Goal: Obtain resource: Obtain resource

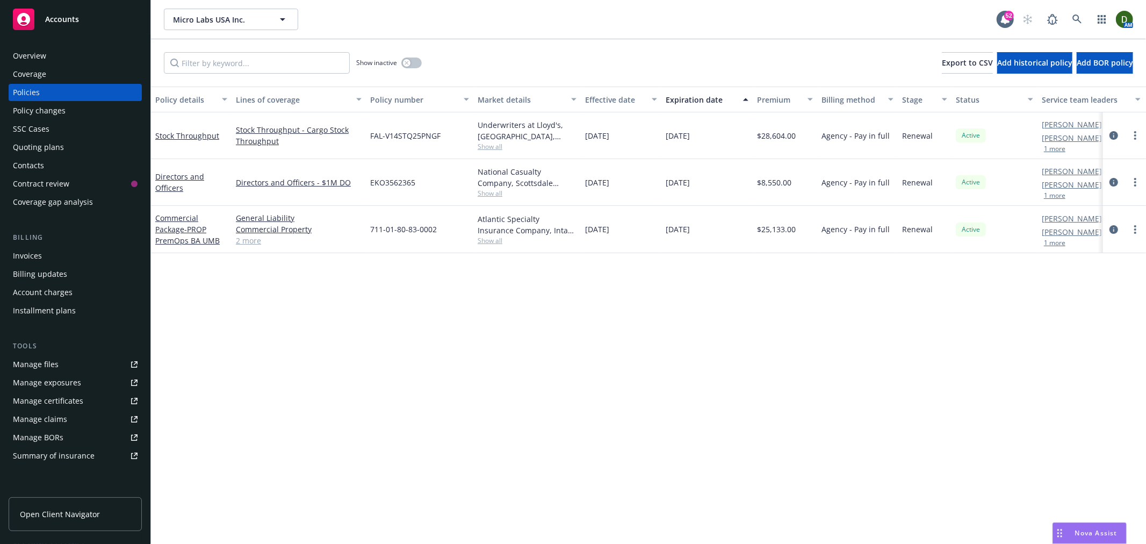
click at [99, 57] on div "Overview" at bounding box center [75, 55] width 125 height 17
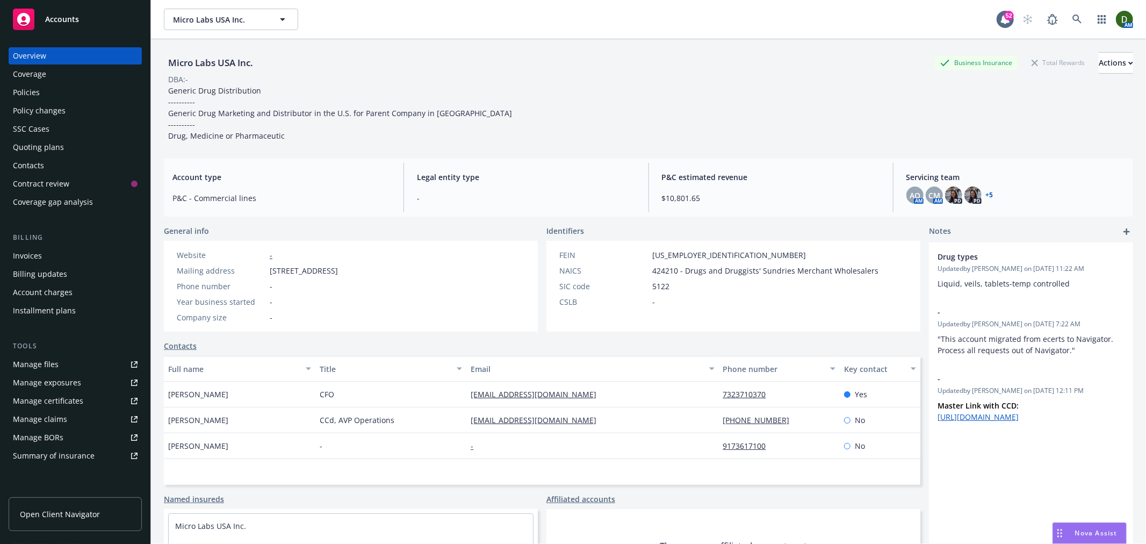
click at [986, 198] on link "+ 5" at bounding box center [990, 195] width 8 height 6
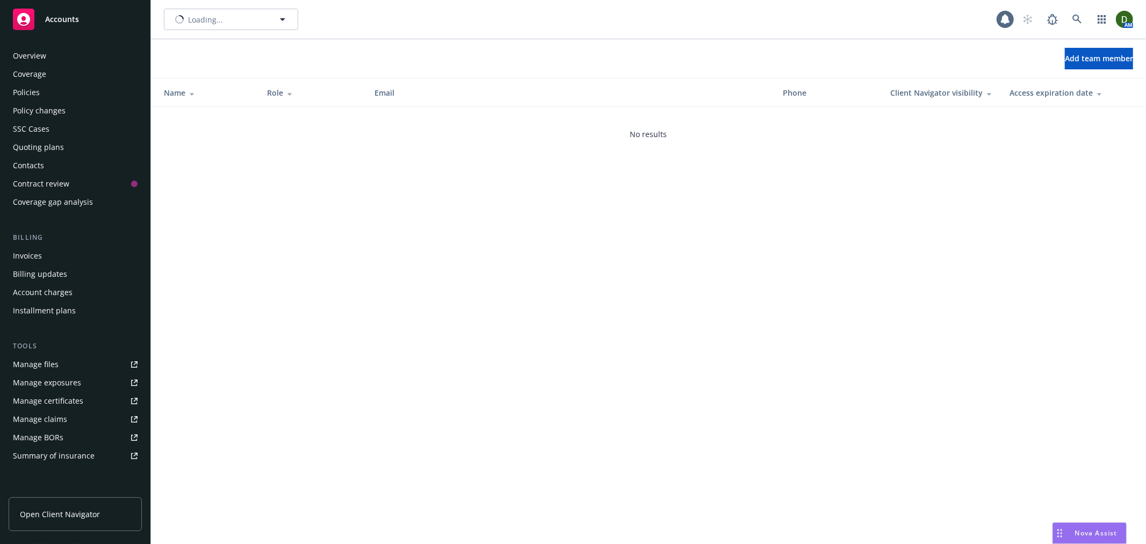
scroll to position [156, 0]
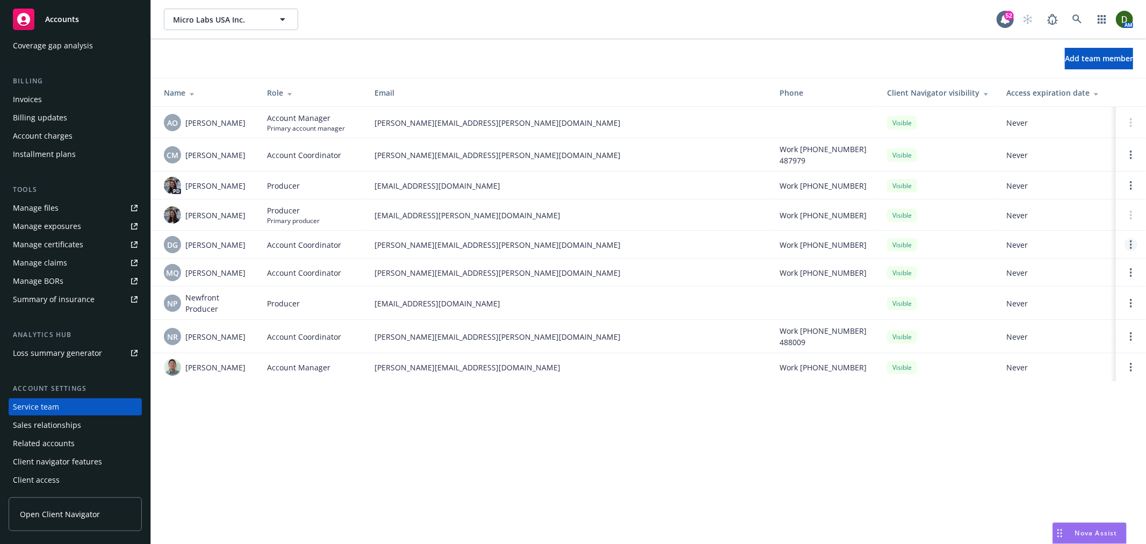
click at [1127, 243] on link "Open options" at bounding box center [1130, 244] width 13 height 13
click at [1069, 211] on span "Remove account coordinator" at bounding box center [1058, 214] width 129 height 10
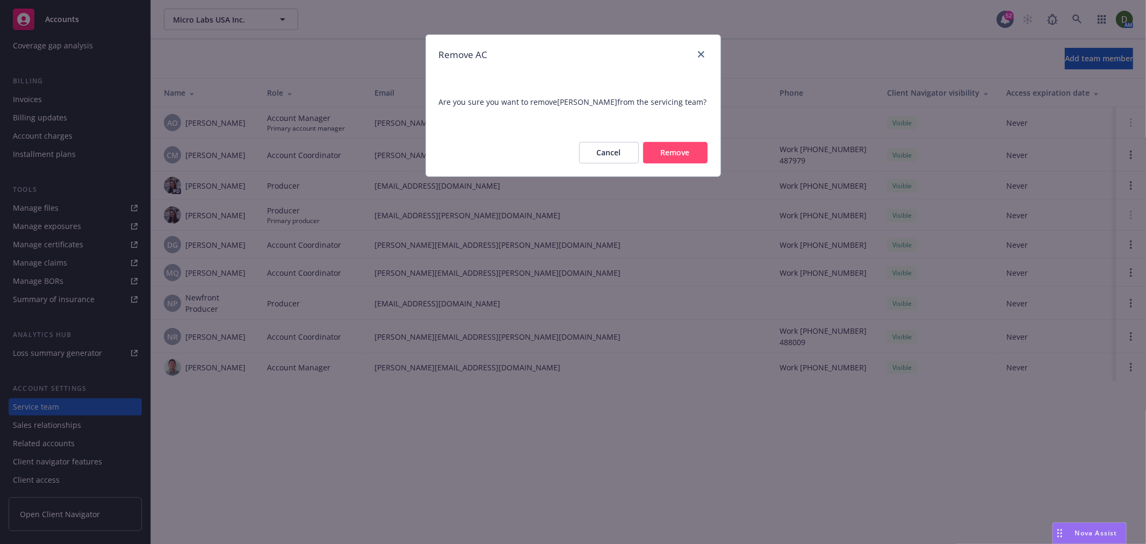
click at [688, 149] on button "Remove" at bounding box center [675, 152] width 64 height 21
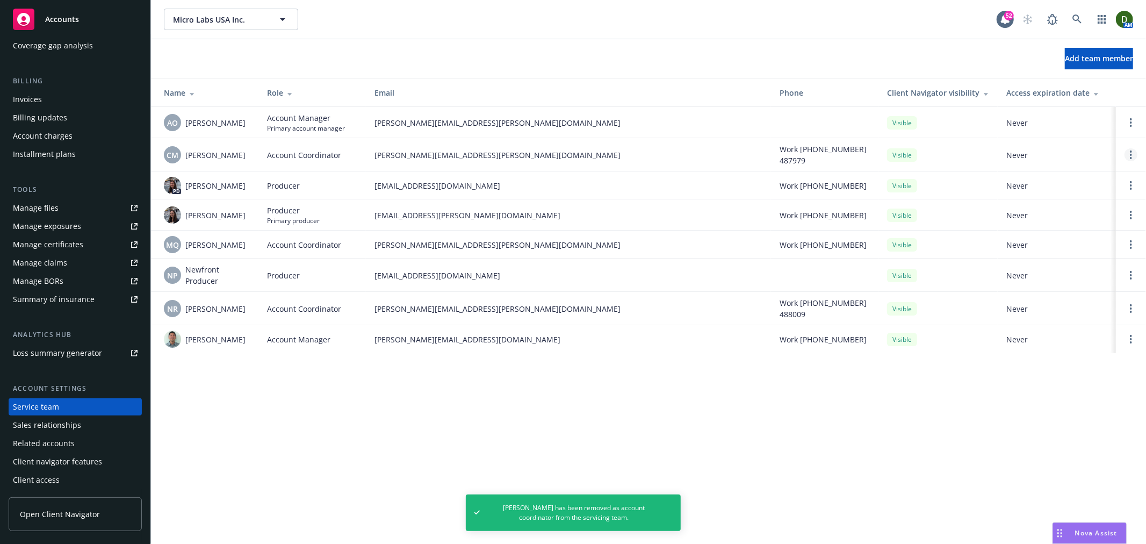
click at [1132, 153] on link "Open options" at bounding box center [1130, 154] width 13 height 13
click at [1054, 121] on span "Remove account coordinator" at bounding box center [1058, 124] width 129 height 10
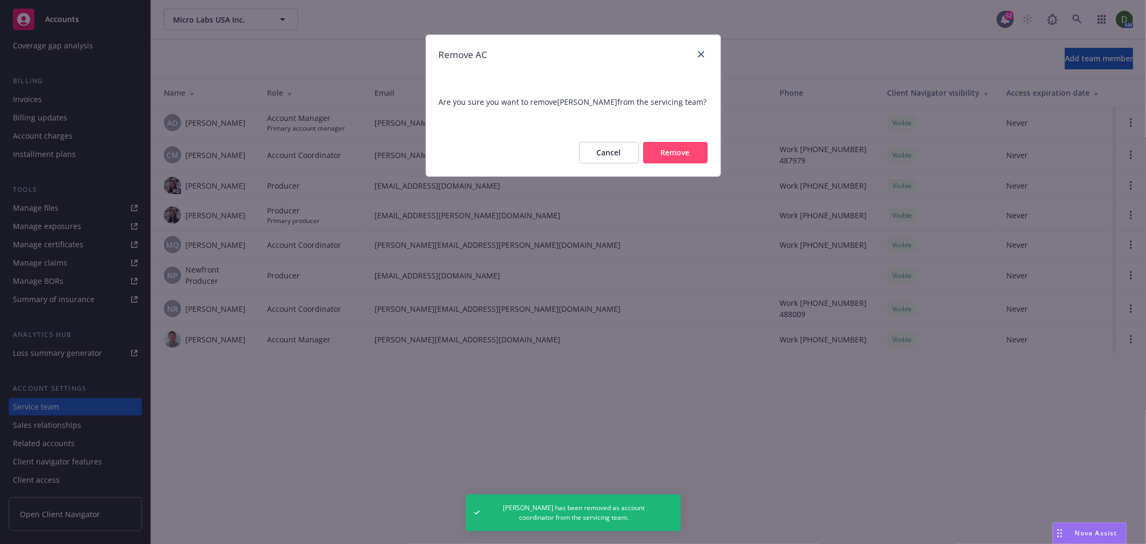
click at [683, 160] on button "Remove" at bounding box center [675, 152] width 64 height 21
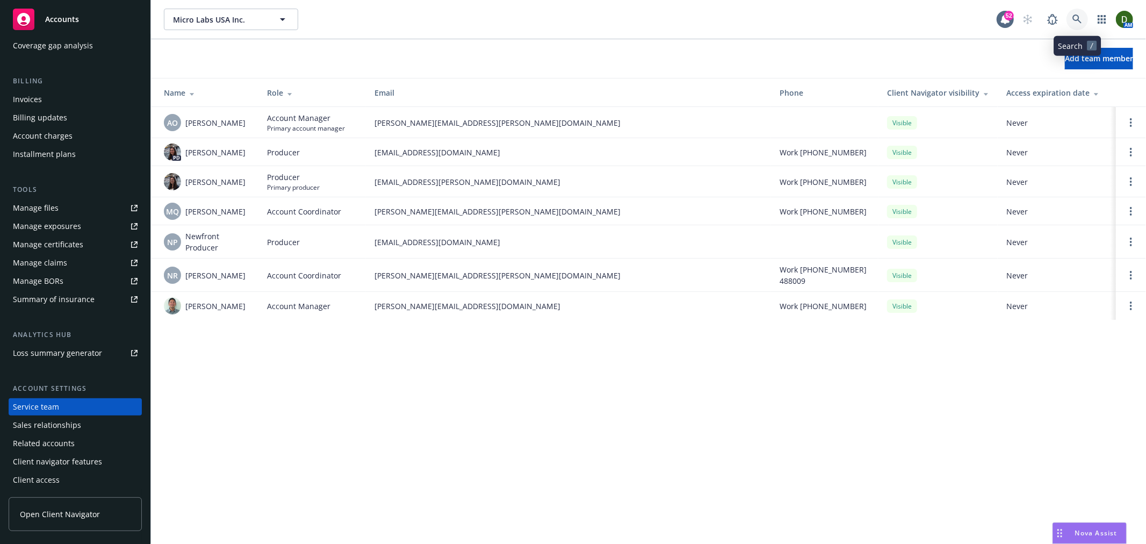
click at [1075, 17] on icon at bounding box center [1077, 20] width 10 height 10
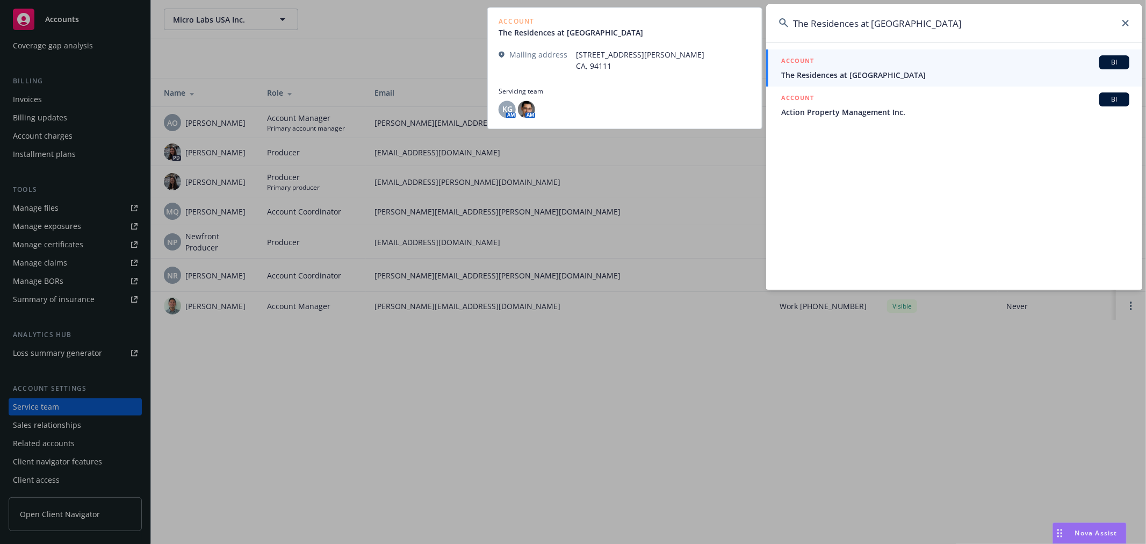
type input "The Residences at [GEOGRAPHIC_DATA]"
click at [974, 63] on div "ACCOUNT BI" at bounding box center [955, 62] width 348 height 14
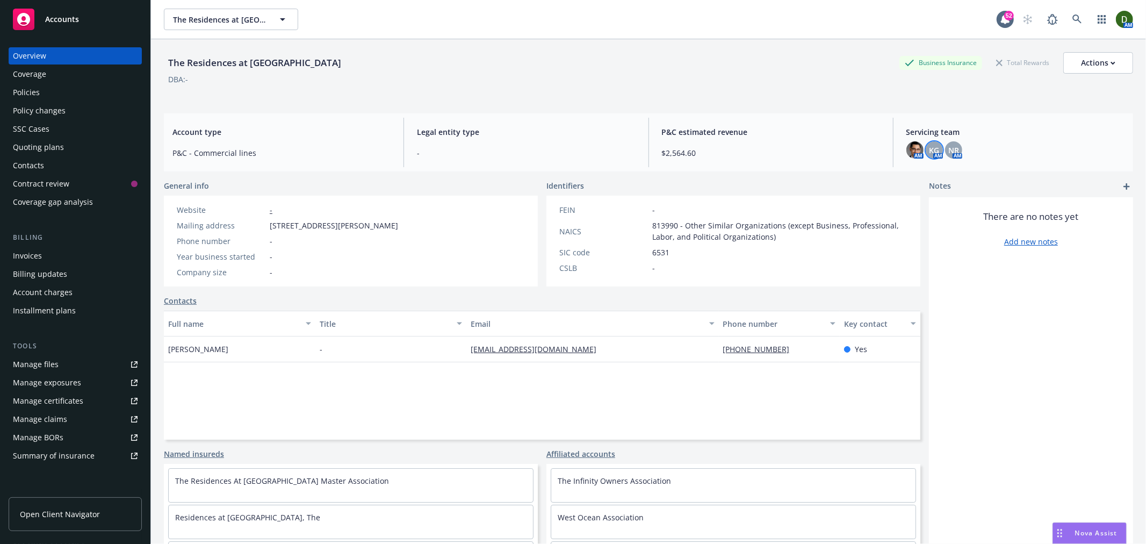
click at [929, 149] on span "KG" at bounding box center [934, 150] width 10 height 11
click at [942, 140] on div "Servicing team AM KG AM NR AM" at bounding box center [1015, 142] width 235 height 49
click at [951, 153] on span "NR" at bounding box center [953, 150] width 11 height 11
click at [929, 147] on span "KG" at bounding box center [934, 150] width 10 height 11
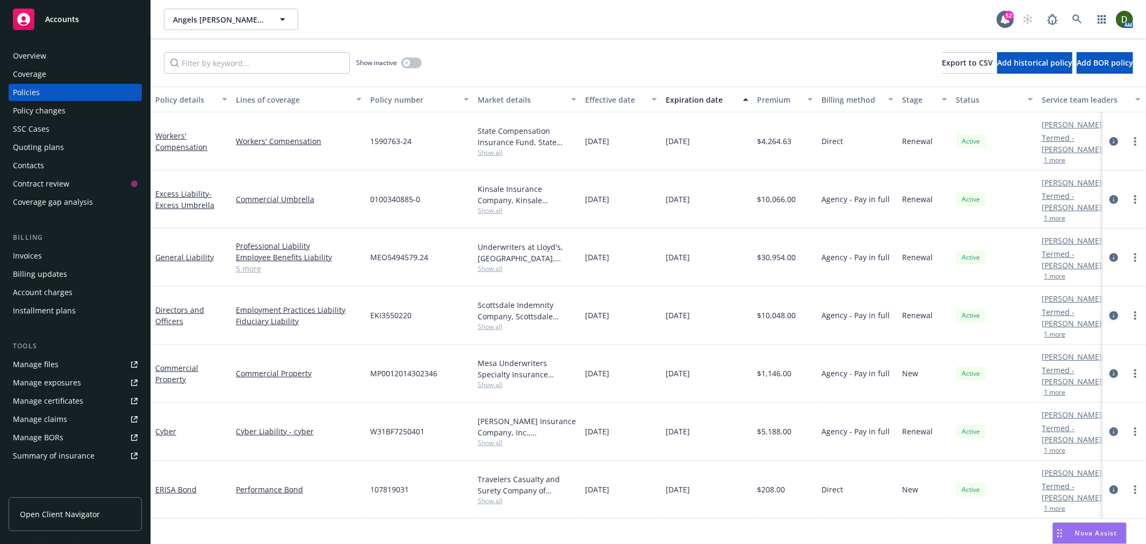
click at [1112, 313] on icon "circleInformation" at bounding box center [1113, 315] width 9 height 9
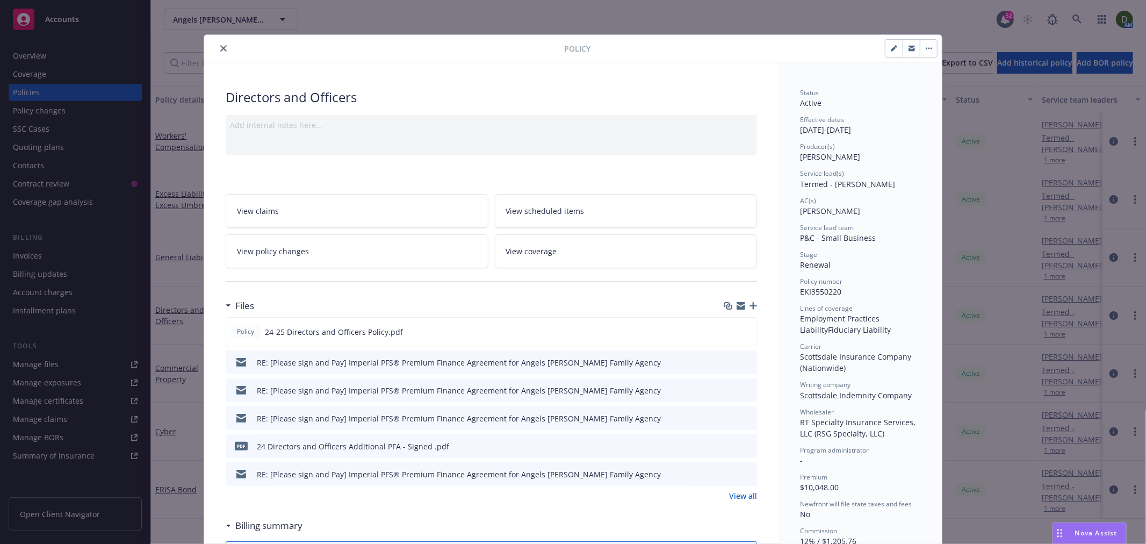
click at [742, 490] on link "View all" at bounding box center [743, 495] width 28 height 11
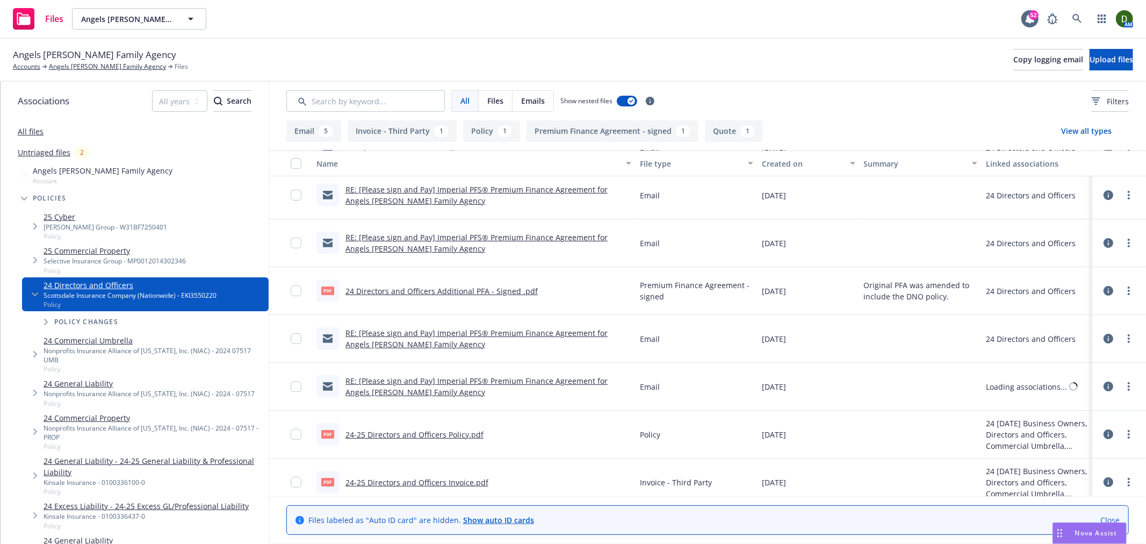
scroll to position [110, 0]
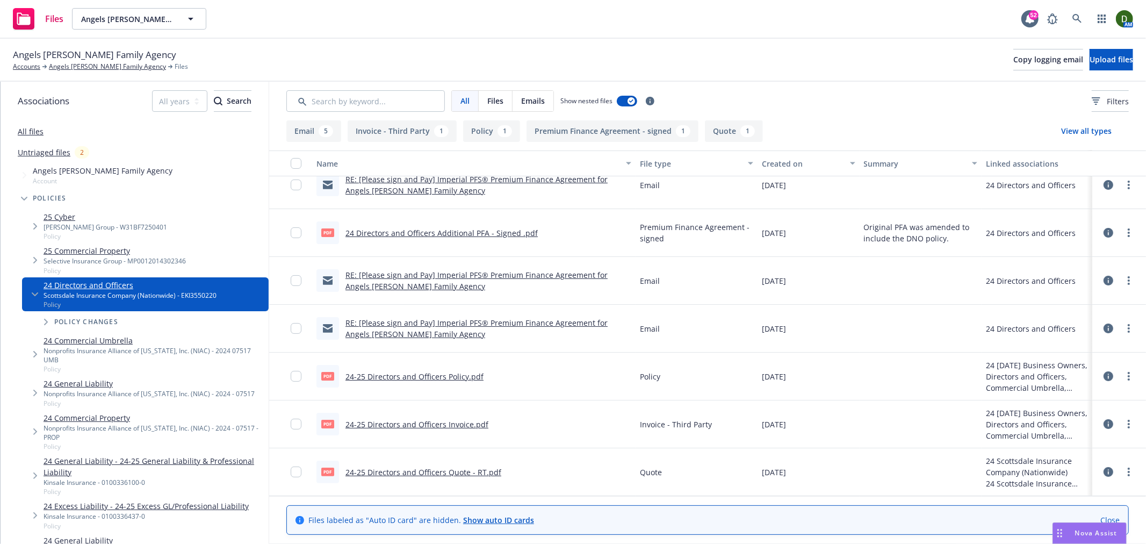
click at [481, 472] on link "24-25 Directors and Officers Quote - RT.pdf" at bounding box center [423, 472] width 156 height 10
click at [24, 205] on span "Tree Example" at bounding box center [24, 198] width 17 height 17
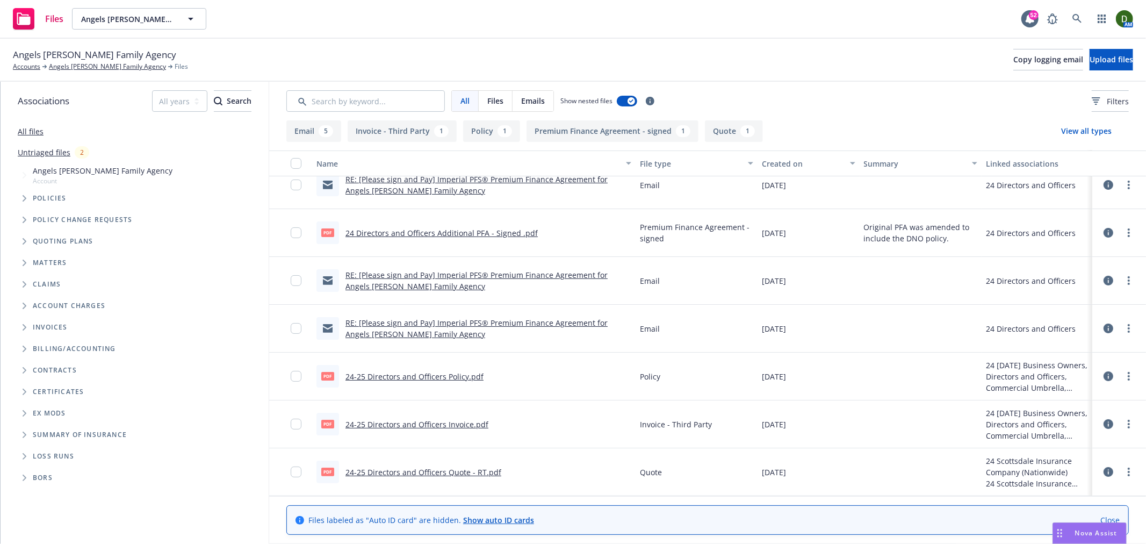
click at [25, 246] on span "Tree Example" at bounding box center [24, 241] width 17 height 17
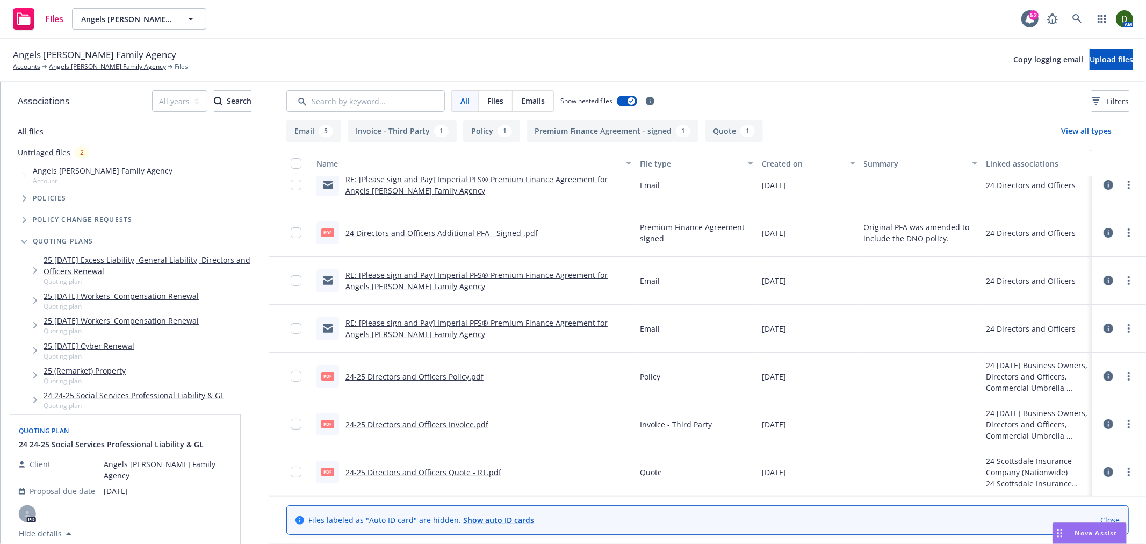
scroll to position [60, 0]
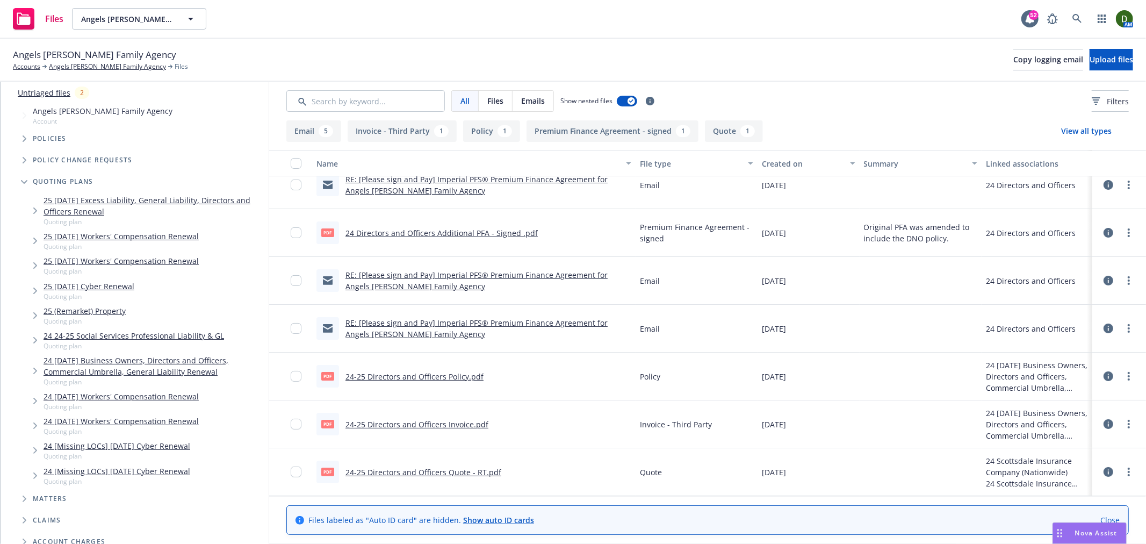
click at [161, 336] on link "24 24-25 Social Services Professional Liability & GL" at bounding box center [134, 335] width 181 height 11
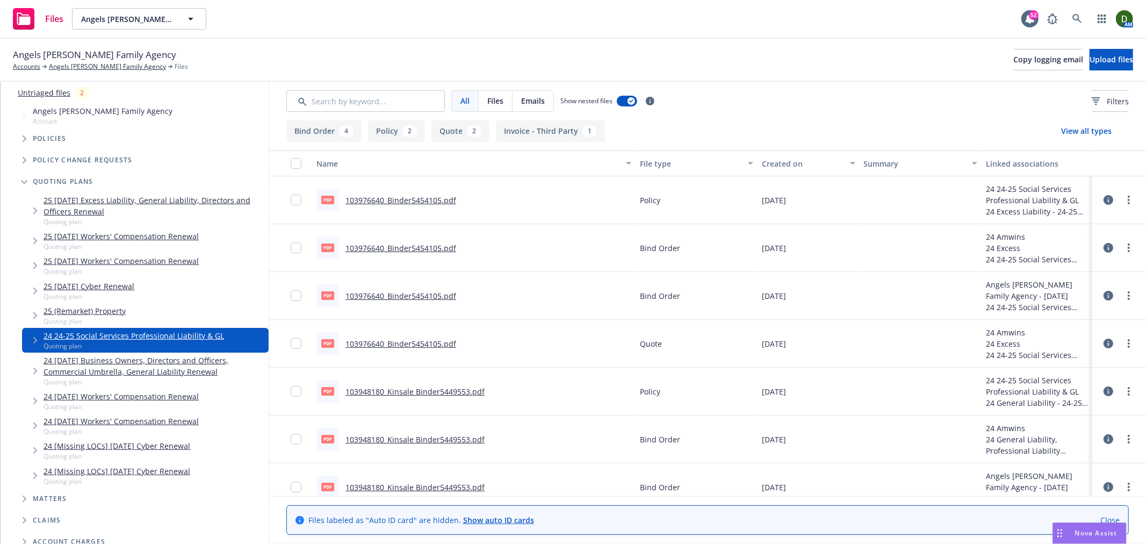
click at [204, 376] on link "24 11/19/24 Business Owners, Directors and Officers, Commercial Umbrella, Gener…" at bounding box center [154, 366] width 221 height 23
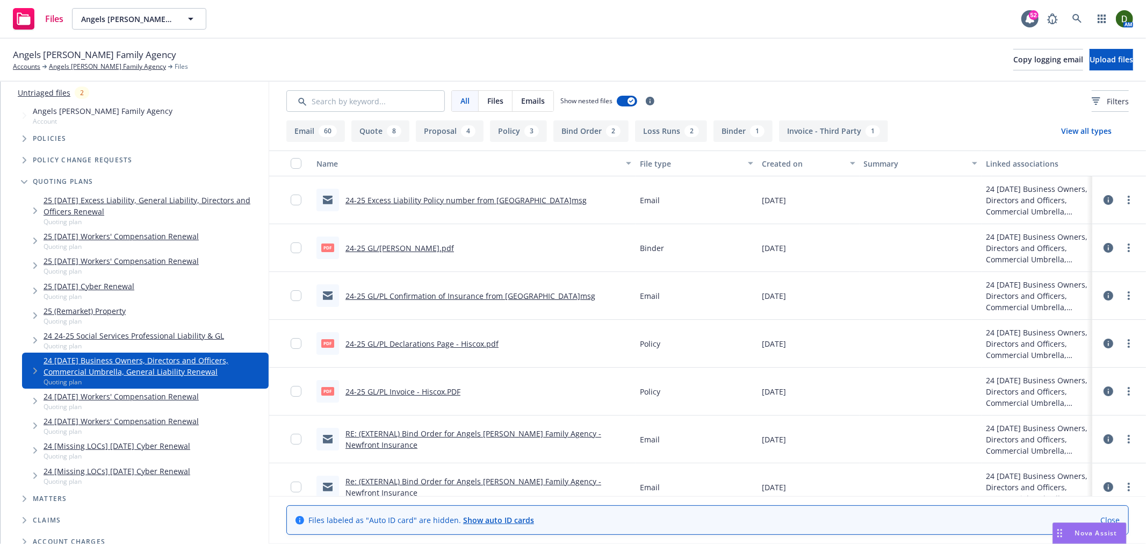
click at [355, 439] on link "RE: (EXTERNAL) Bind Order for Angels Foster Family Agency - Newfront Insurance" at bounding box center [473, 438] width 256 height 21
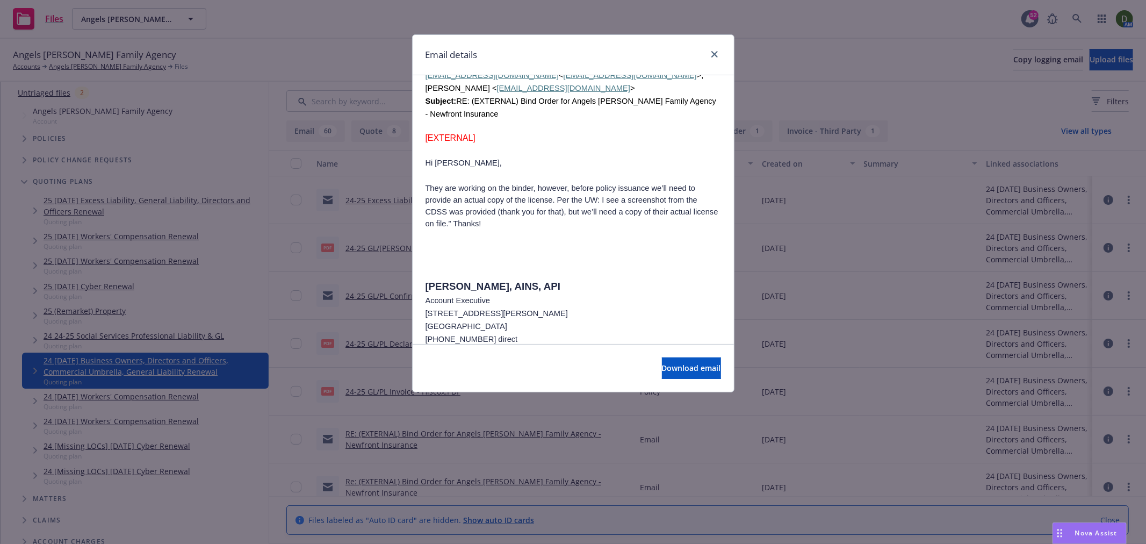
scroll to position [1731, 0]
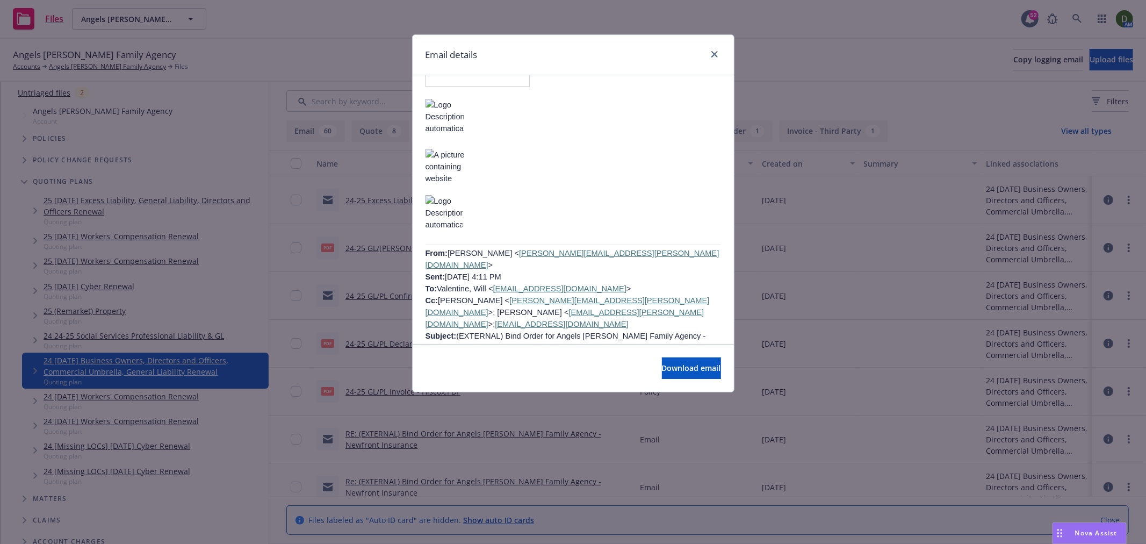
drag, startPoint x: 521, startPoint y: 188, endPoint x: 474, endPoint y: 406, distance: 222.6
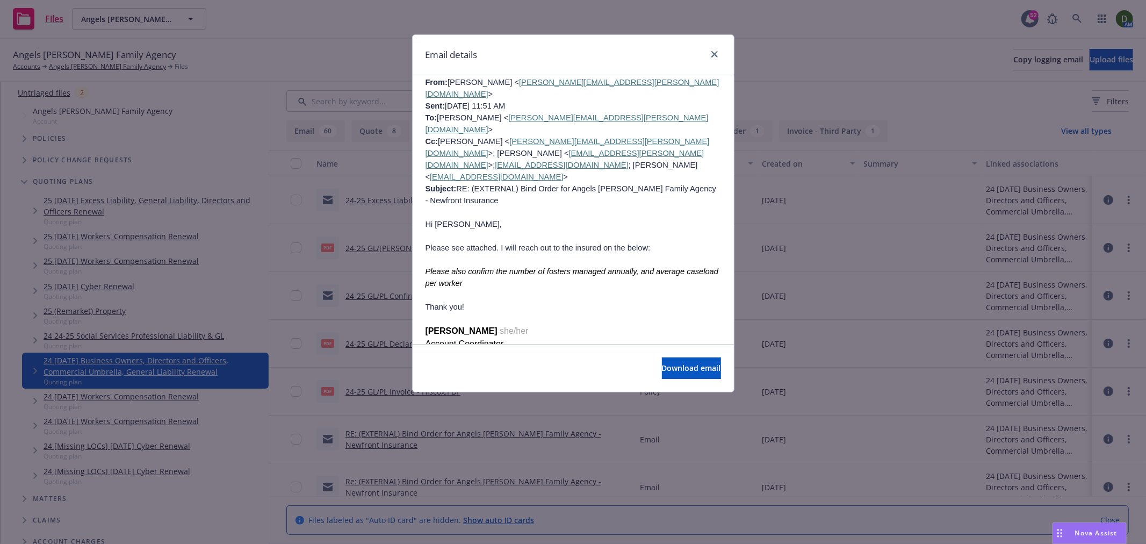
scroll to position [5042, 0]
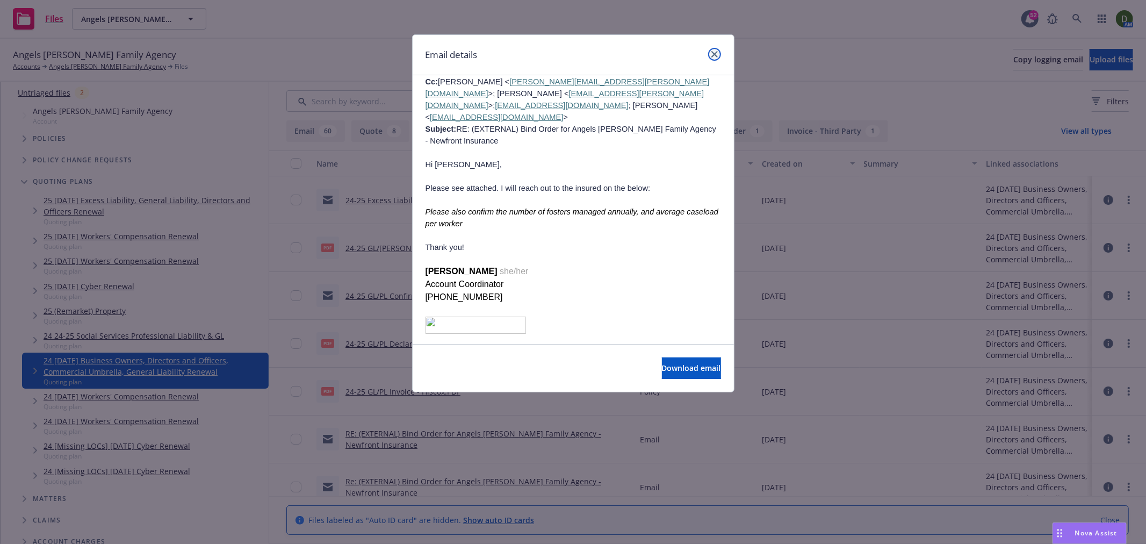
click at [716, 56] on icon "close" at bounding box center [714, 54] width 6 height 6
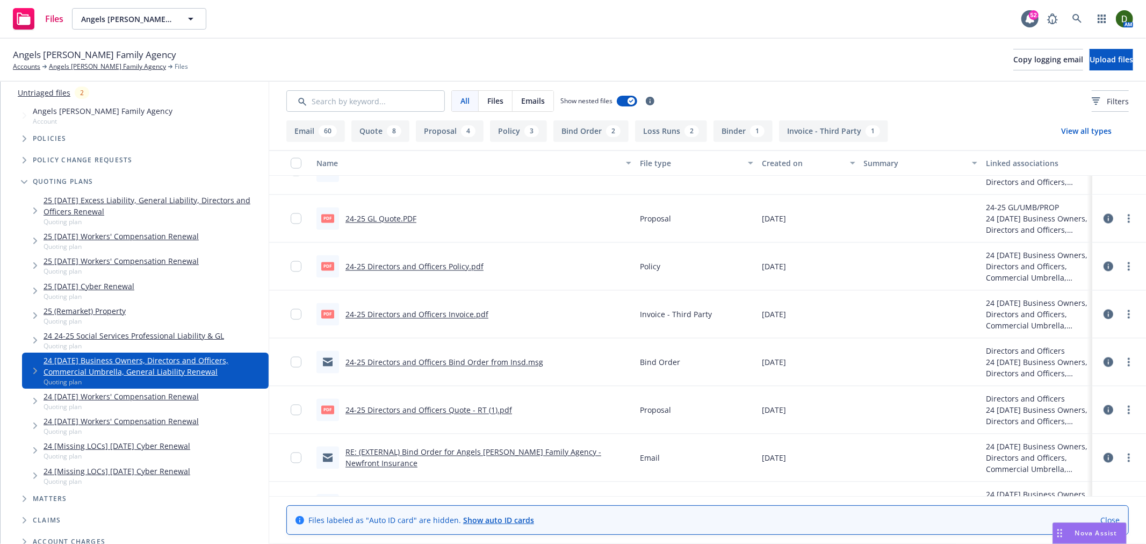
scroll to position [1791, 0]
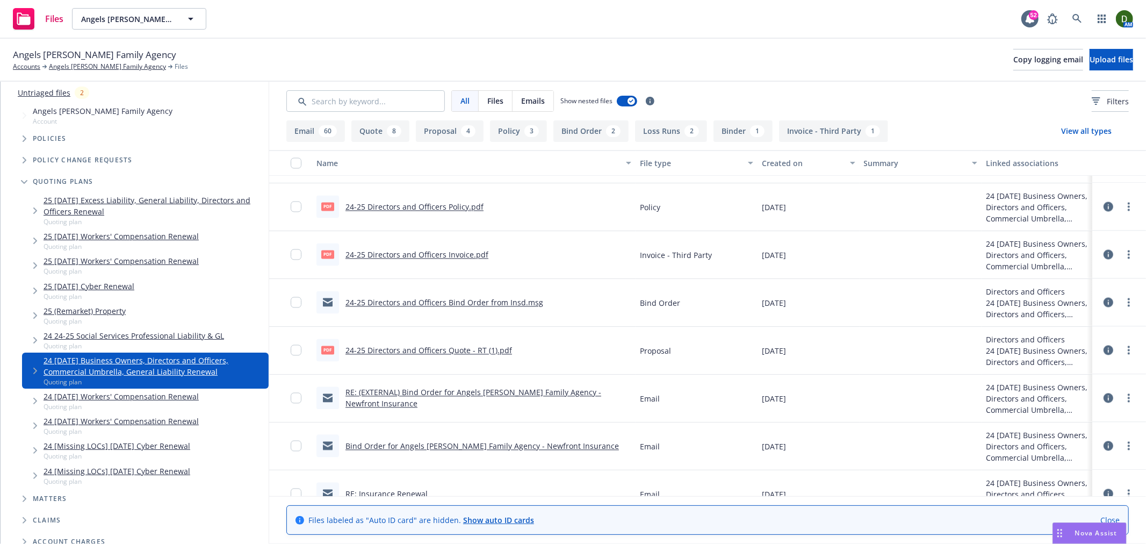
click at [500, 299] on link "24-25 Directors and Officers Bind Order from Insd.msg" at bounding box center [444, 303] width 198 height 10
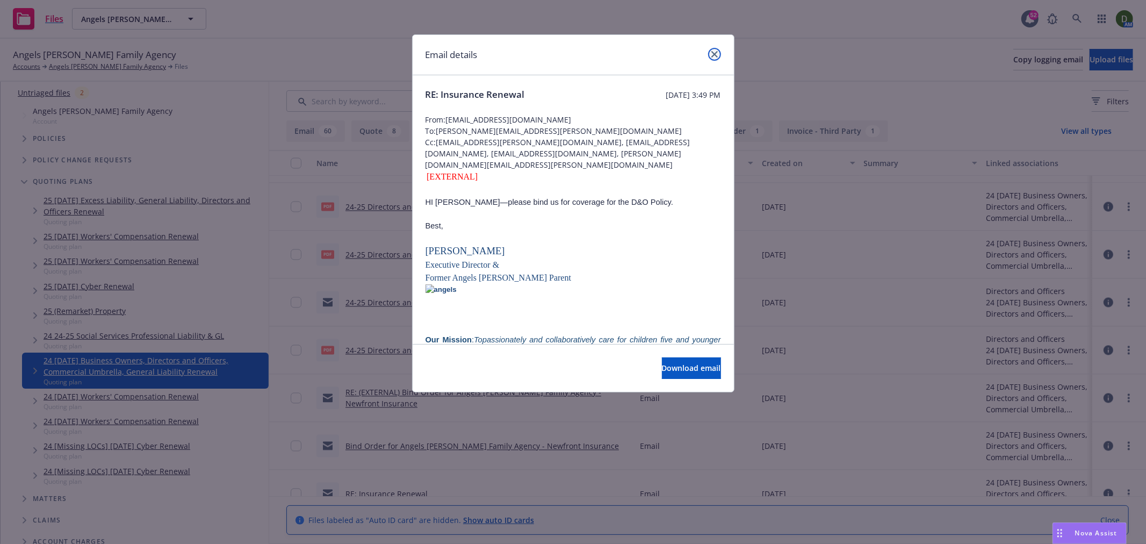
click at [713, 60] on link "close" at bounding box center [714, 54] width 13 height 13
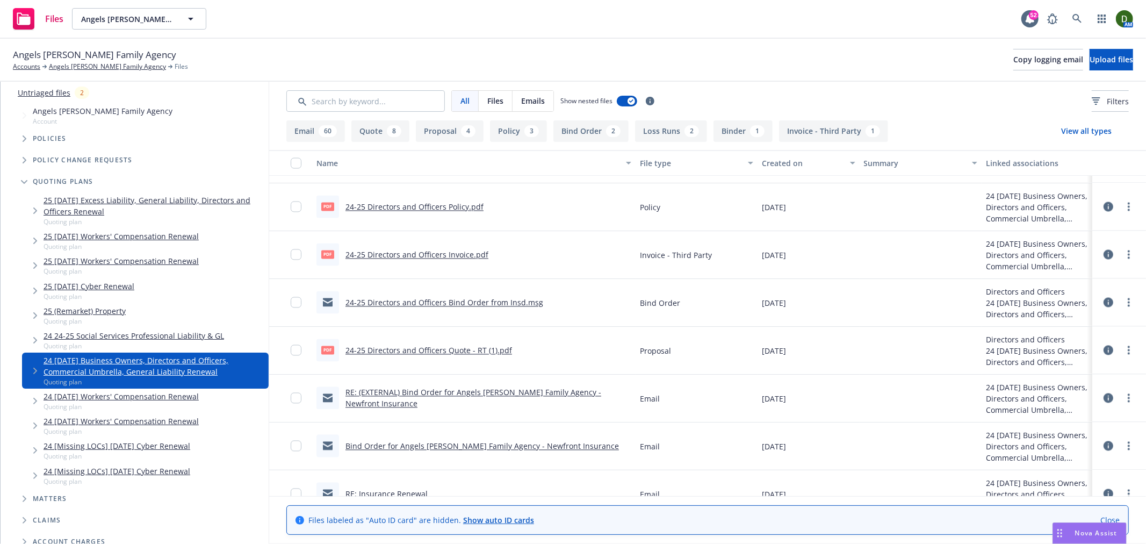
click at [538, 393] on link "RE: (EXTERNAL) Bind Order for Angels Foster Family Agency - Newfront Insurance" at bounding box center [473, 397] width 256 height 21
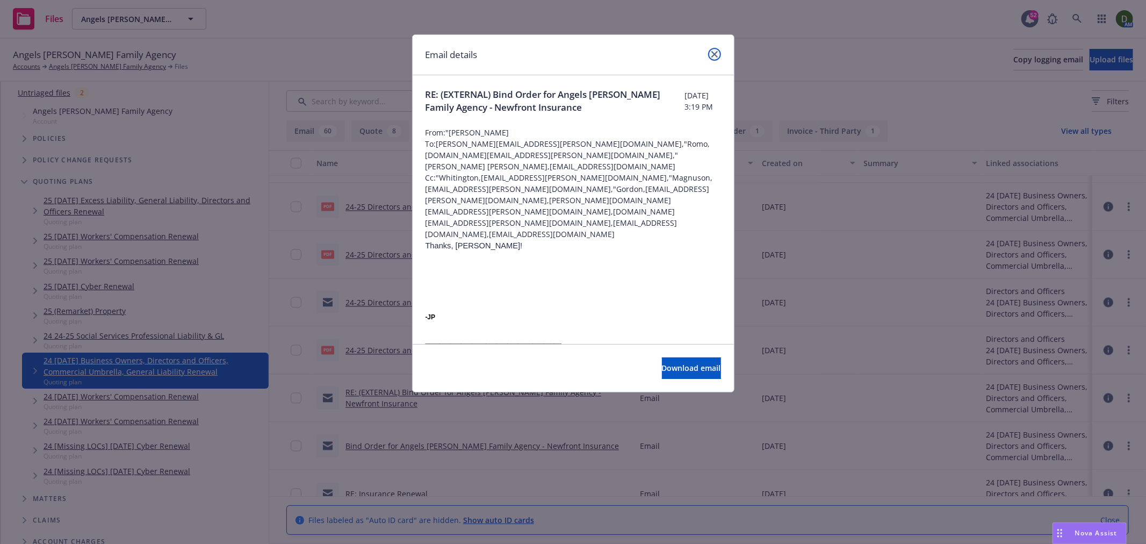
click at [715, 52] on icon "close" at bounding box center [714, 54] width 6 height 6
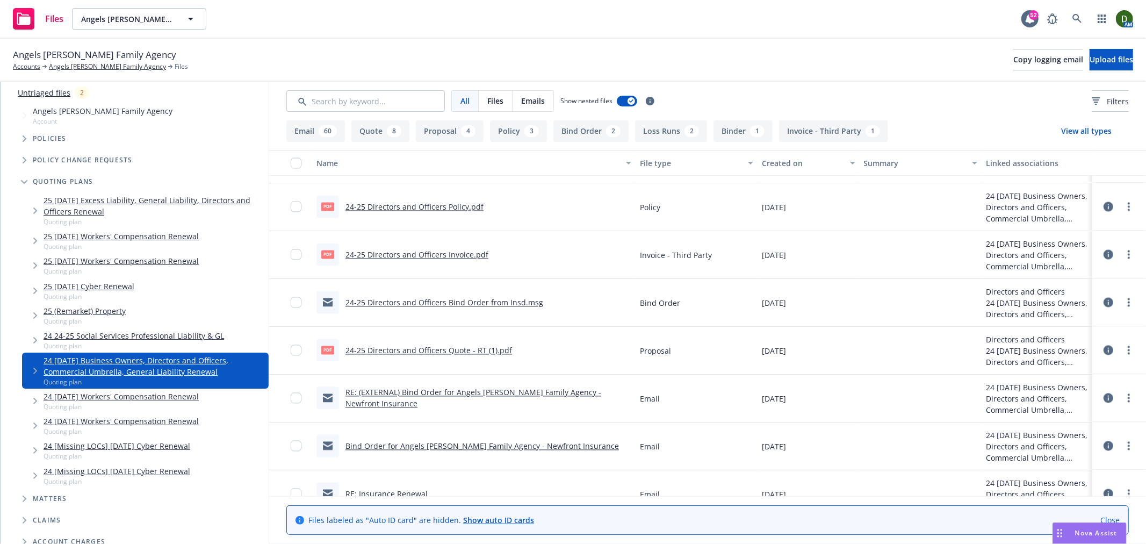
click at [478, 443] on link "Bind Order for Angels Foster Family Agency - Newfront Insurance" at bounding box center [481, 446] width 273 height 10
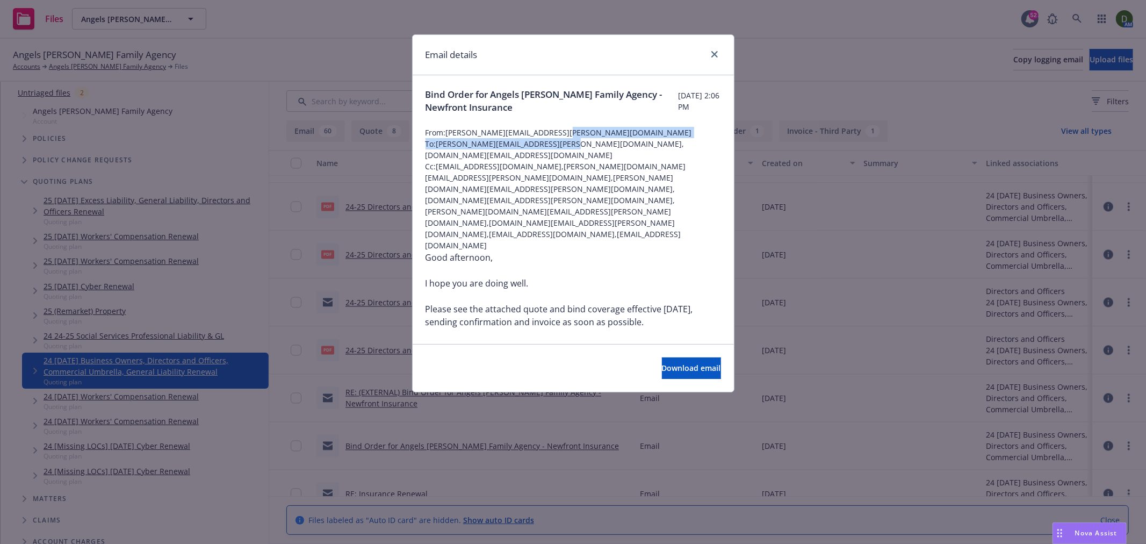
drag, startPoint x: 674, startPoint y: 137, endPoint x: 562, endPoint y: 147, distance: 112.8
click at [562, 147] on div "Bind Order for Angels Foster Family Agency - Newfront Insurance Monday, Novembe…" at bounding box center [573, 343] width 321 height 536
click at [600, 141] on span "To: nicole.romo@rtspecialty.com,m.kershisnikhelser@rtspecialty.com" at bounding box center [573, 149] width 295 height 23
drag, startPoint x: 605, startPoint y: 150, endPoint x: 543, endPoint y: 143, distance: 62.2
click at [543, 143] on span "To: nicole.romo@rtspecialty.com,m.kershisnikhelser@rtspecialty.com" at bounding box center [573, 149] width 295 height 23
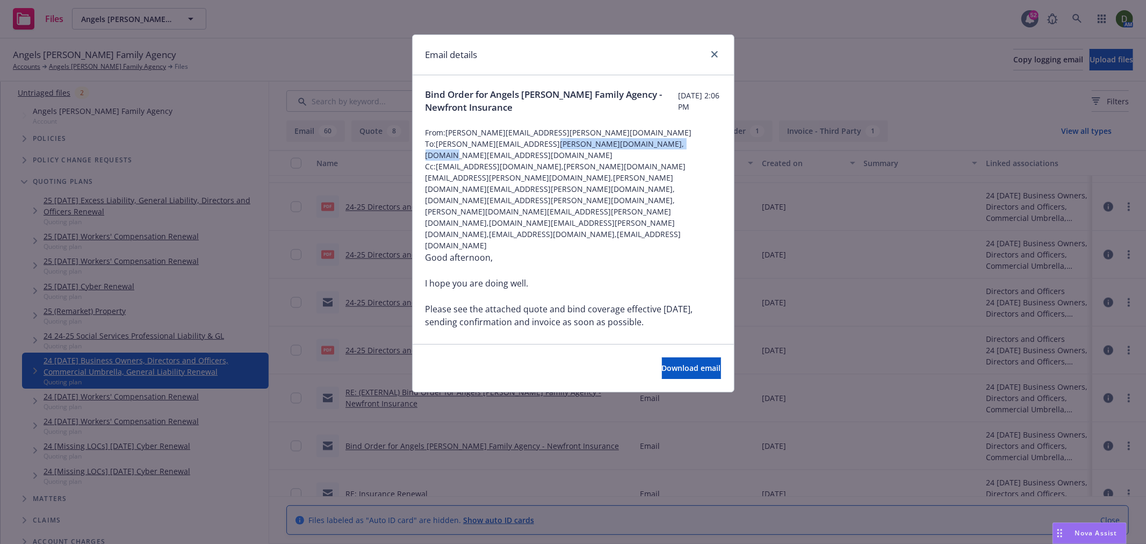
copy span "m.kershisnikhelser@rtspecialty.com"
